Goal: Book appointment/travel/reservation

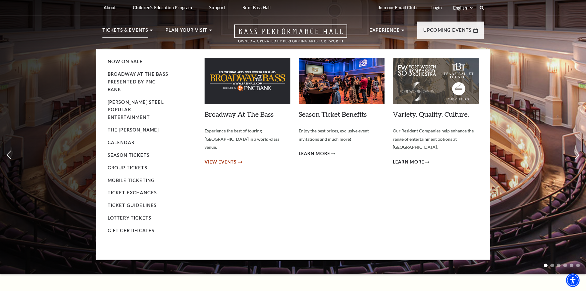
click at [217, 158] on span "View Events" at bounding box center [221, 162] width 32 height 8
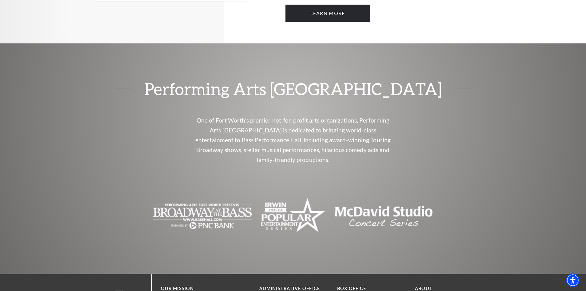
scroll to position [462, 0]
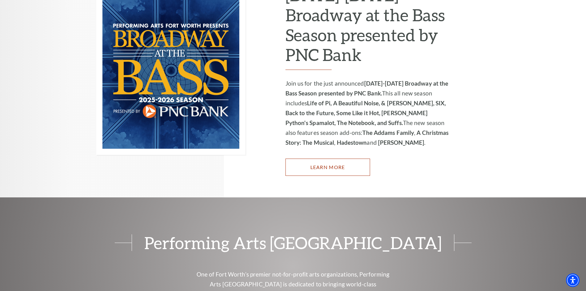
click at [342, 161] on link "Learn More" at bounding box center [328, 167] width 85 height 17
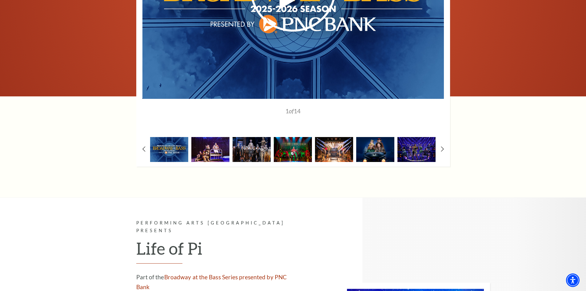
scroll to position [585, 0]
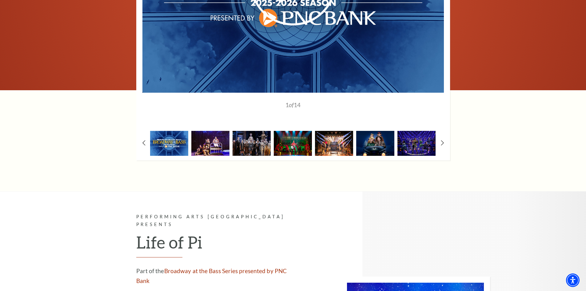
click at [173, 131] on img at bounding box center [169, 143] width 38 height 25
click at [212, 131] on img at bounding box center [210, 143] width 38 height 25
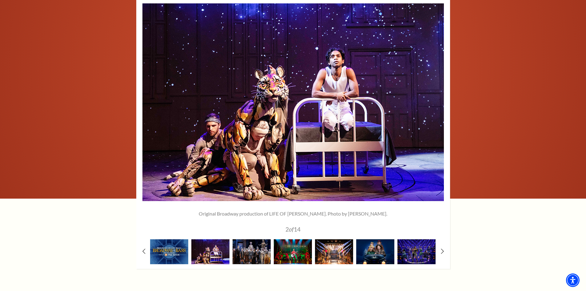
scroll to position [462, 0]
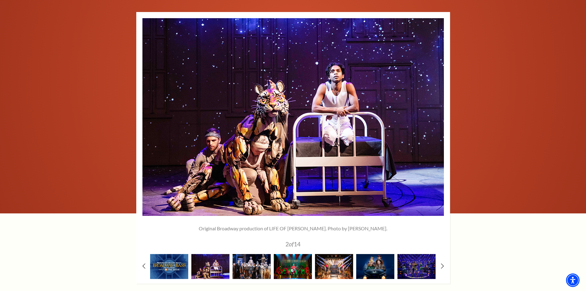
click at [256, 254] on img at bounding box center [252, 266] width 38 height 25
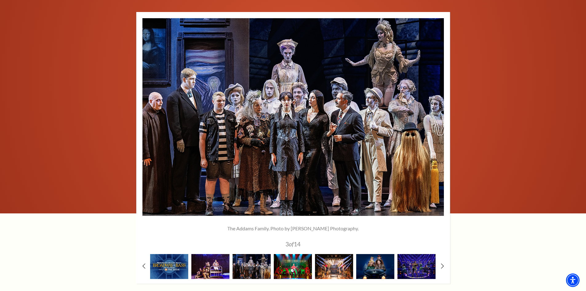
click at [293, 254] on img at bounding box center [293, 266] width 38 height 25
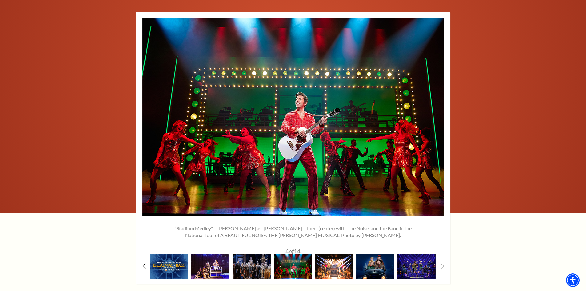
click at [328, 254] on img at bounding box center [334, 266] width 38 height 25
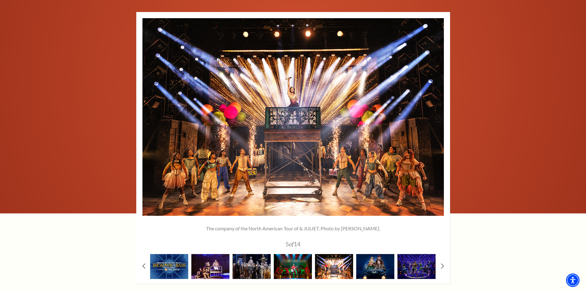
click at [333, 254] on img at bounding box center [334, 266] width 38 height 25
click at [369, 254] on img at bounding box center [375, 266] width 38 height 25
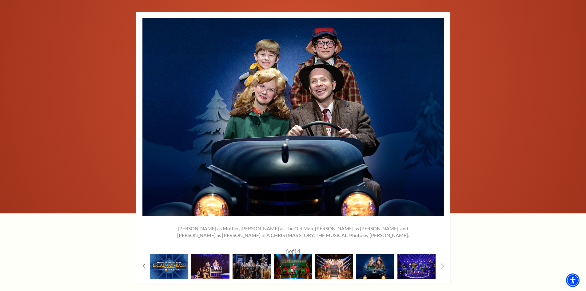
click at [426, 254] on img at bounding box center [417, 266] width 38 height 25
